Goal: Use online tool/utility: Utilize a website feature to perform a specific function

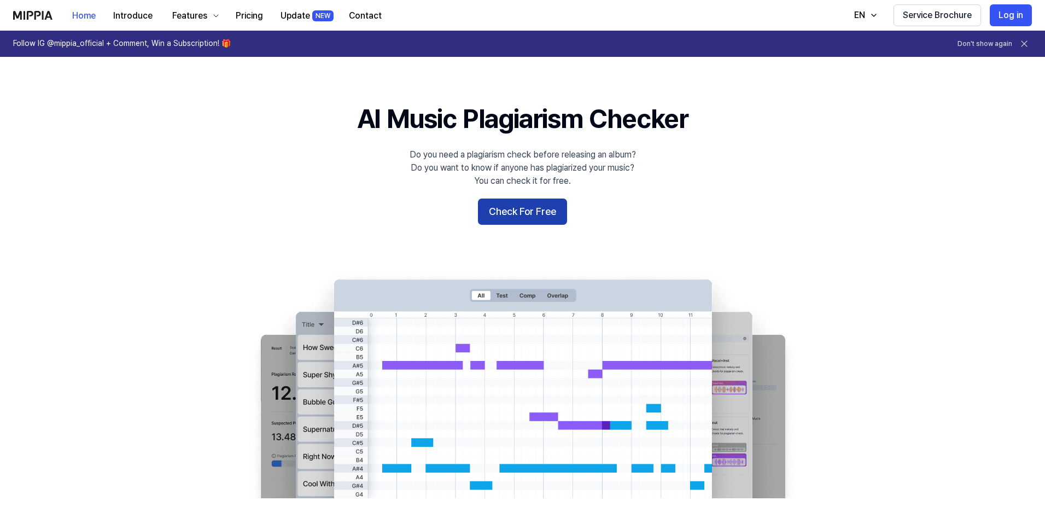
click at [499, 202] on button "Check For Free" at bounding box center [522, 211] width 89 height 26
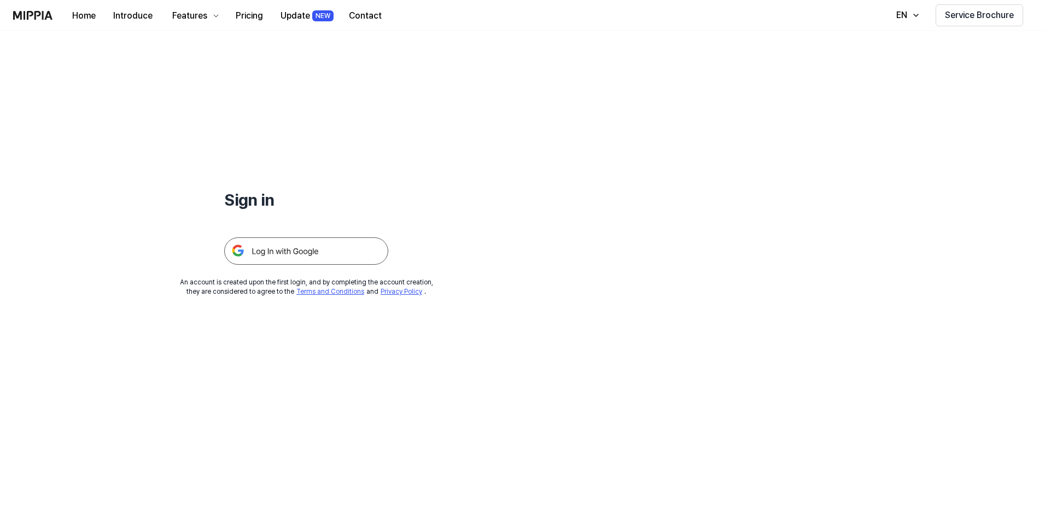
click at [318, 253] on img at bounding box center [306, 250] width 164 height 27
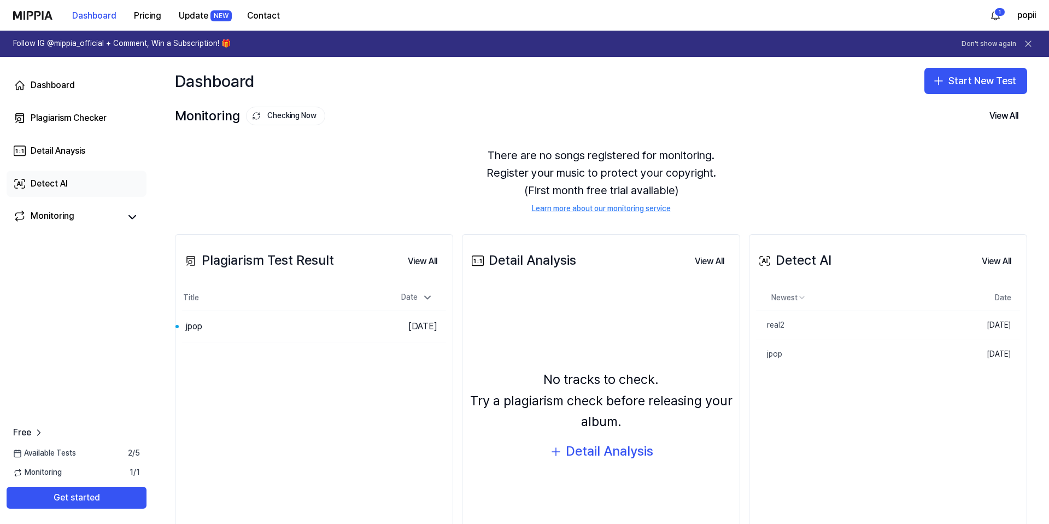
click at [82, 180] on link "Detect AI" at bounding box center [77, 184] width 140 height 26
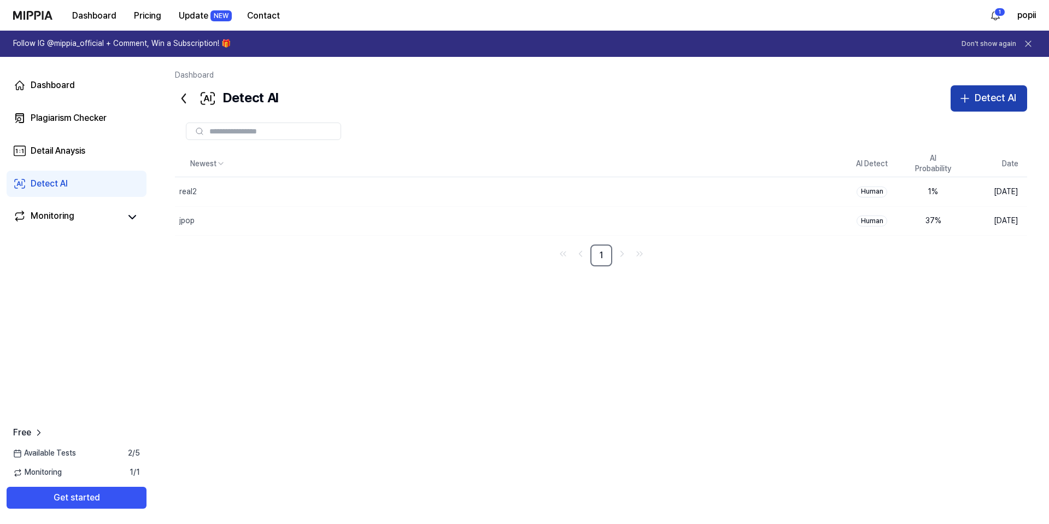
click at [1000, 97] on div "Detect AI" at bounding box center [996, 98] width 42 height 16
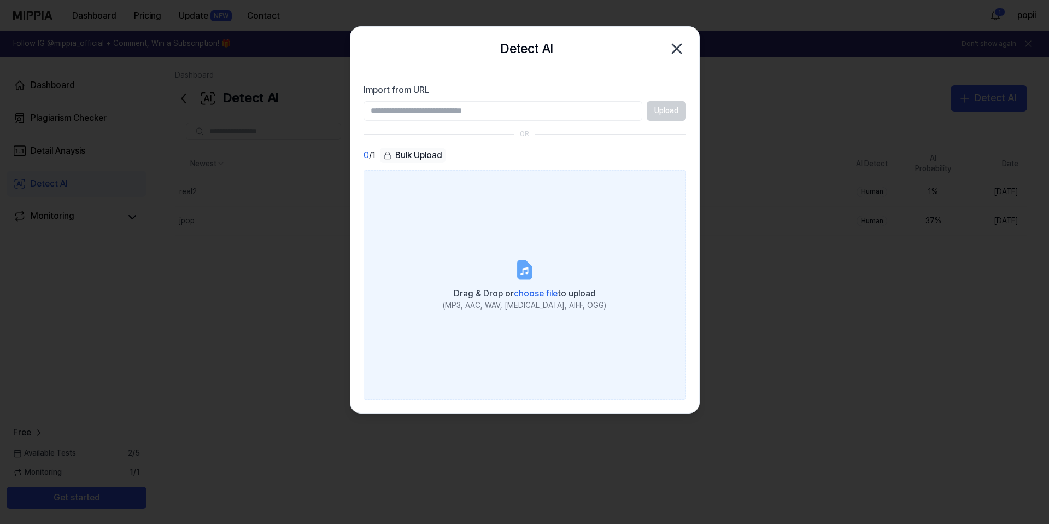
click at [480, 235] on label "Drag & Drop or choose file to upload (MP3, AAC, WAV, FLAC, AIFF, OGG)" at bounding box center [525, 285] width 323 height 230
click at [0, 0] on input "Drag & Drop or choose file to upload (MP3, AAC, WAV, FLAC, AIFF, OGG)" at bounding box center [0, 0] width 0 height 0
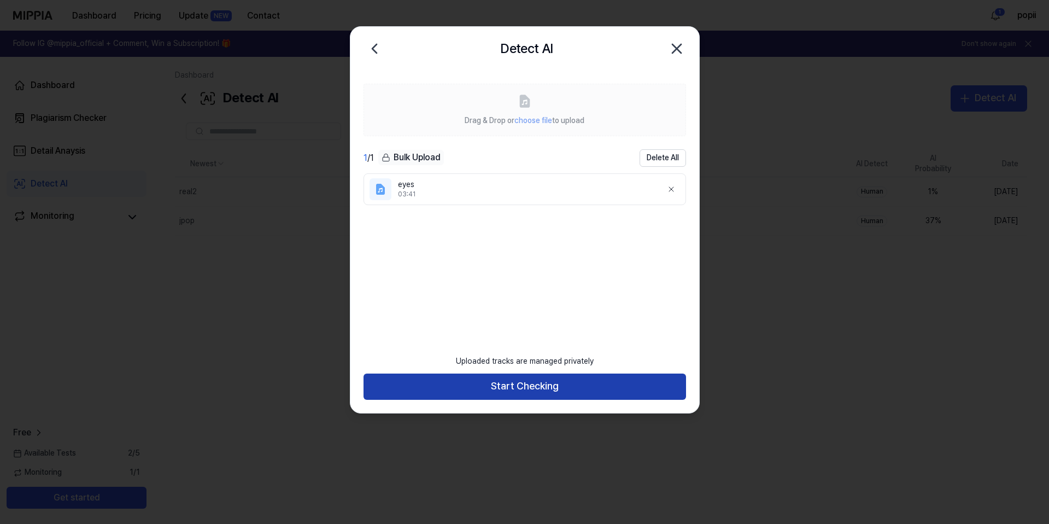
click at [510, 394] on button "Start Checking" at bounding box center [525, 386] width 323 height 26
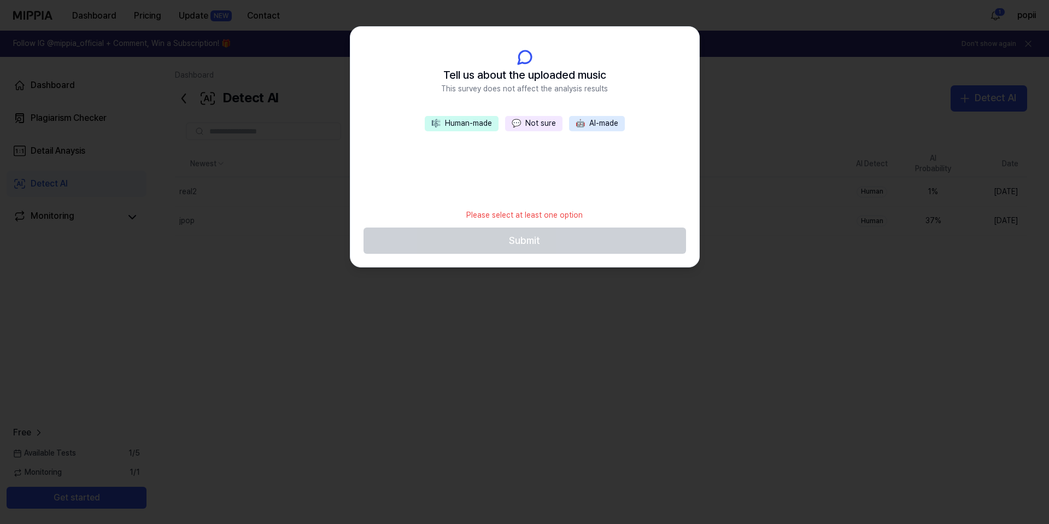
click at [519, 127] on span "💬" at bounding box center [516, 123] width 9 height 9
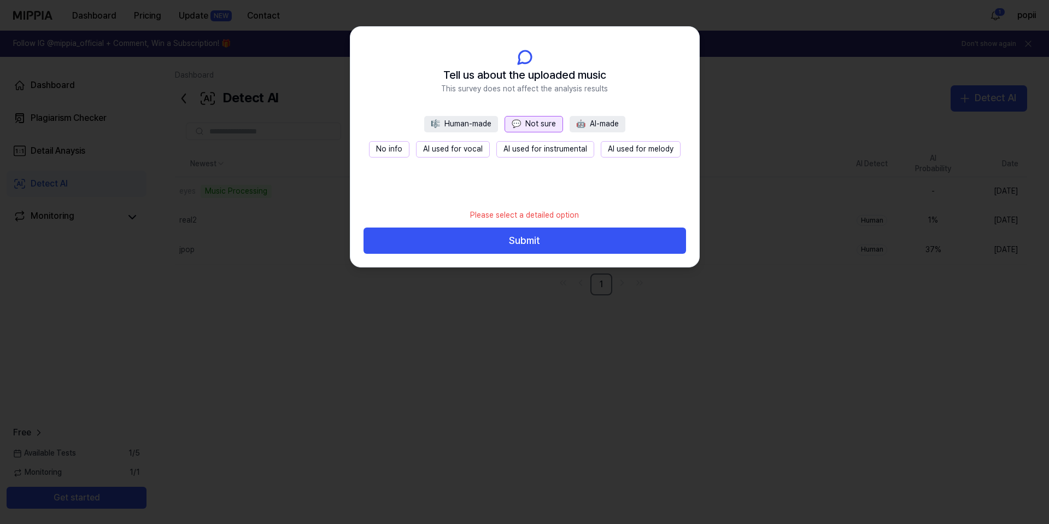
click at [398, 150] on button "No info" at bounding box center [389, 149] width 40 height 16
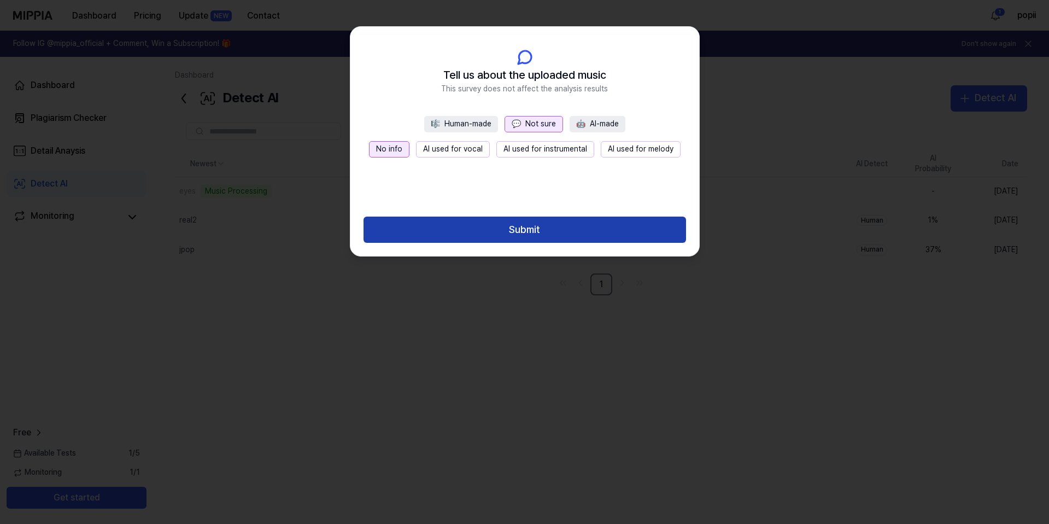
click at [490, 221] on button "Submit" at bounding box center [525, 230] width 323 height 26
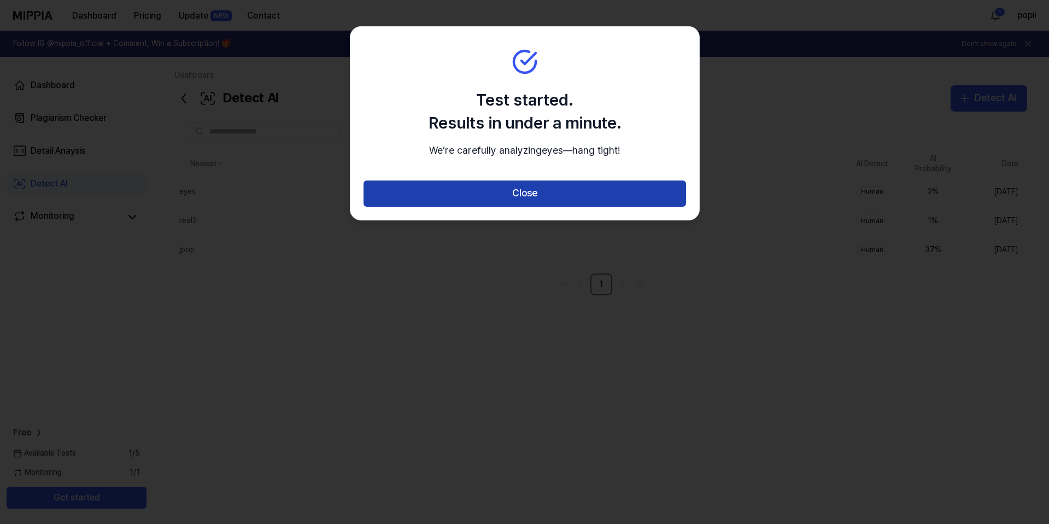
click at [476, 207] on button "Close" at bounding box center [525, 193] width 323 height 26
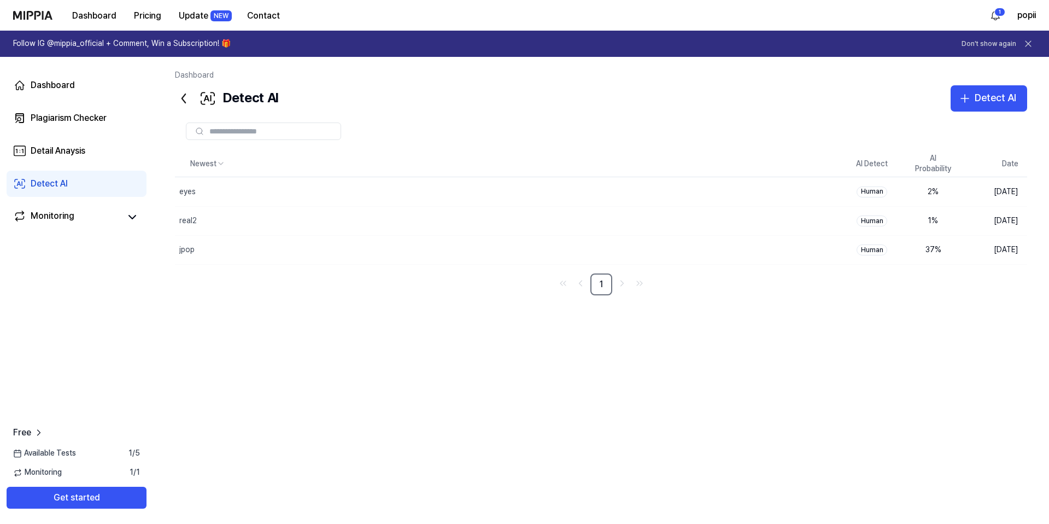
click at [299, 39] on link "Follow IG @mippia_official + Comment, Win a Subscription! 🎁 Don't show again" at bounding box center [524, 44] width 1049 height 26
